Goal: Communication & Community: Participate in discussion

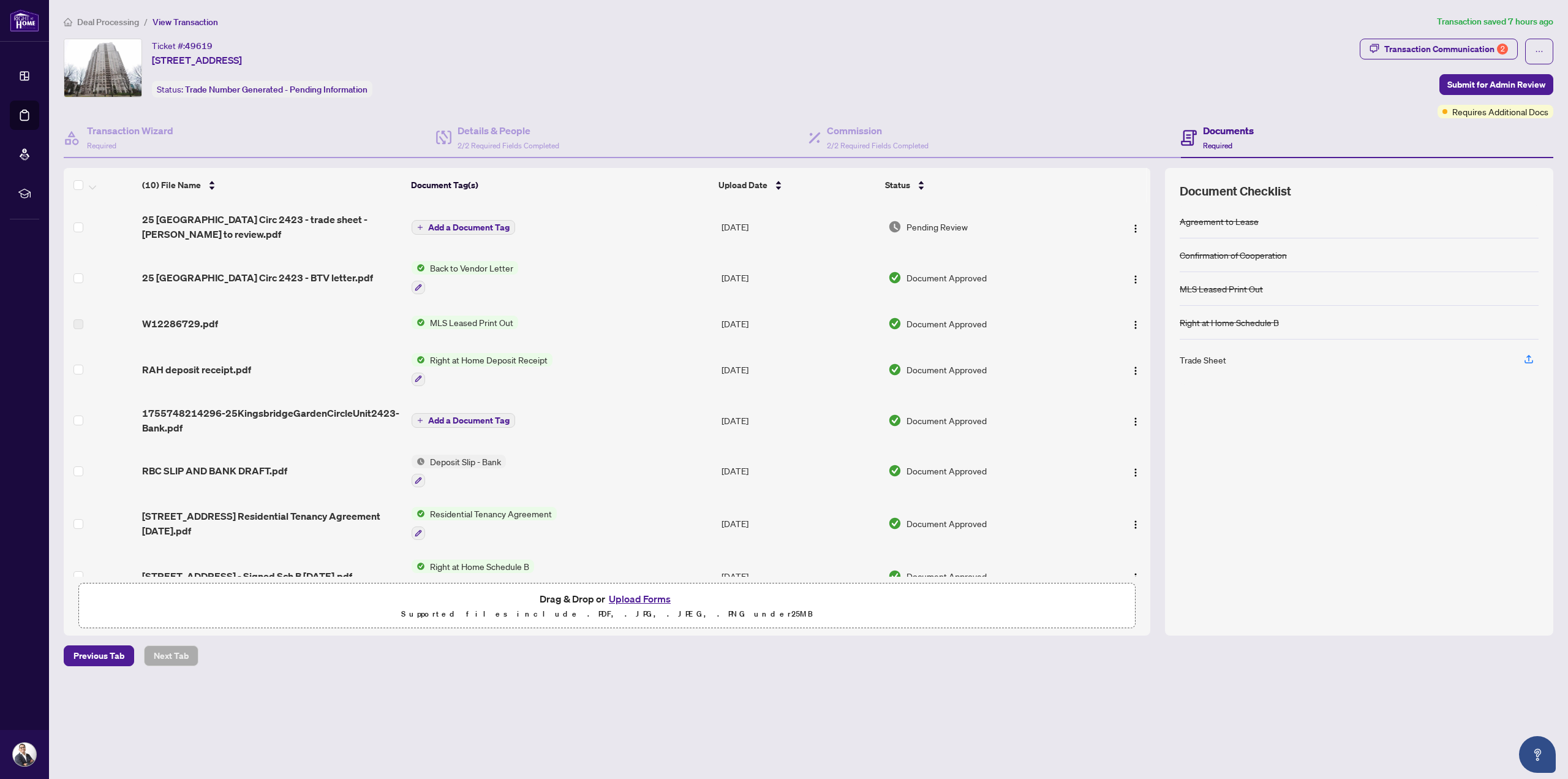
click at [1439, 45] on div "Transaction Communication 2" at bounding box center [1446, 49] width 124 height 19
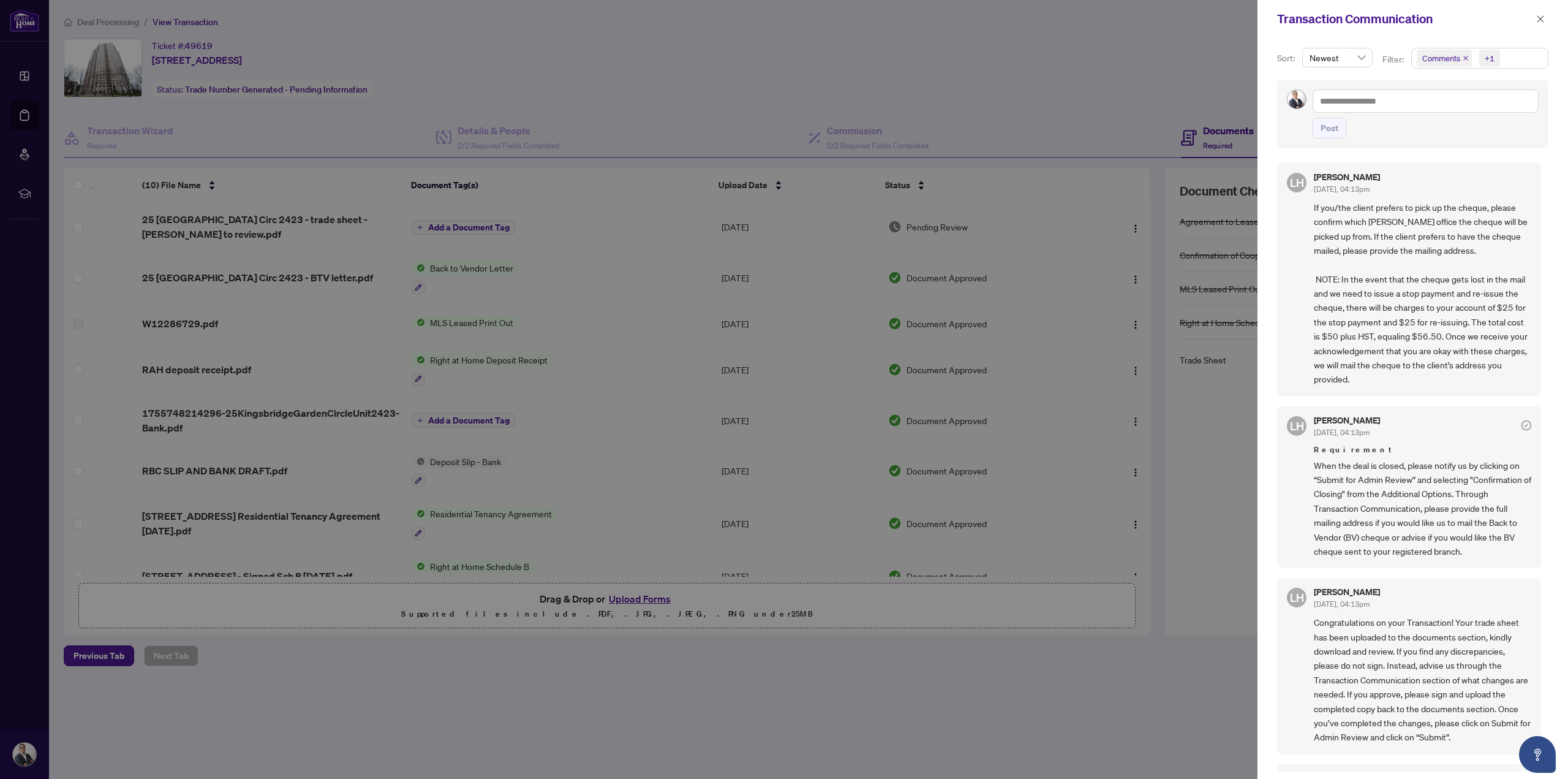
click at [1428, 61] on span "Comments" at bounding box center [1441, 59] width 38 height 12
click at [1427, 109] on div "Comments" at bounding box center [1479, 108] width 121 height 15
click at [1422, 109] on span "Select Comments" at bounding box center [1423, 108] width 10 height 10
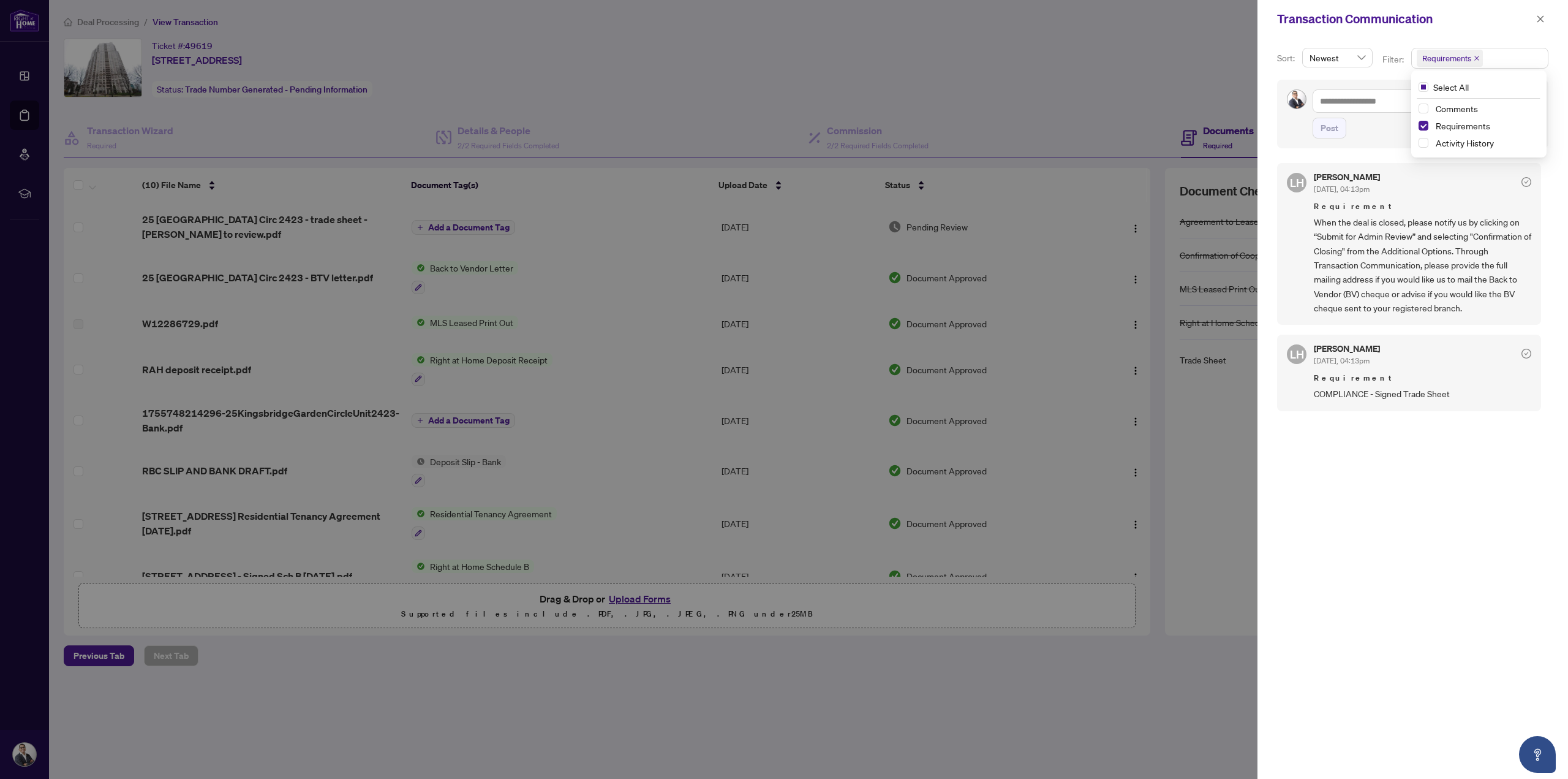
click at [1193, 78] on div at bounding box center [784, 389] width 1568 height 779
click at [1219, 94] on div at bounding box center [784, 389] width 1568 height 779
click at [1541, 19] on icon "close" at bounding box center [1540, 18] width 8 height 8
